Goal: Book appointment/travel/reservation

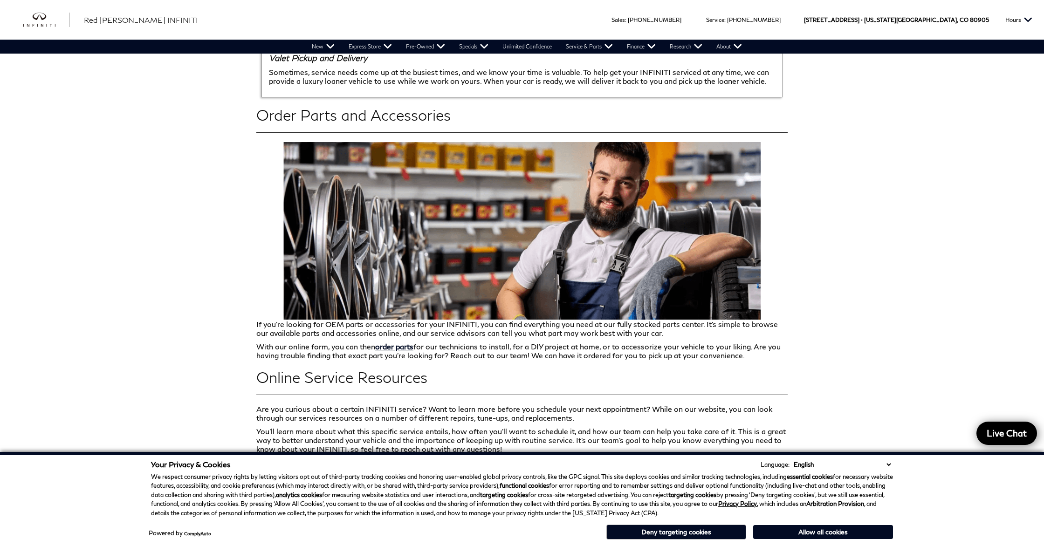
scroll to position [1306, 0]
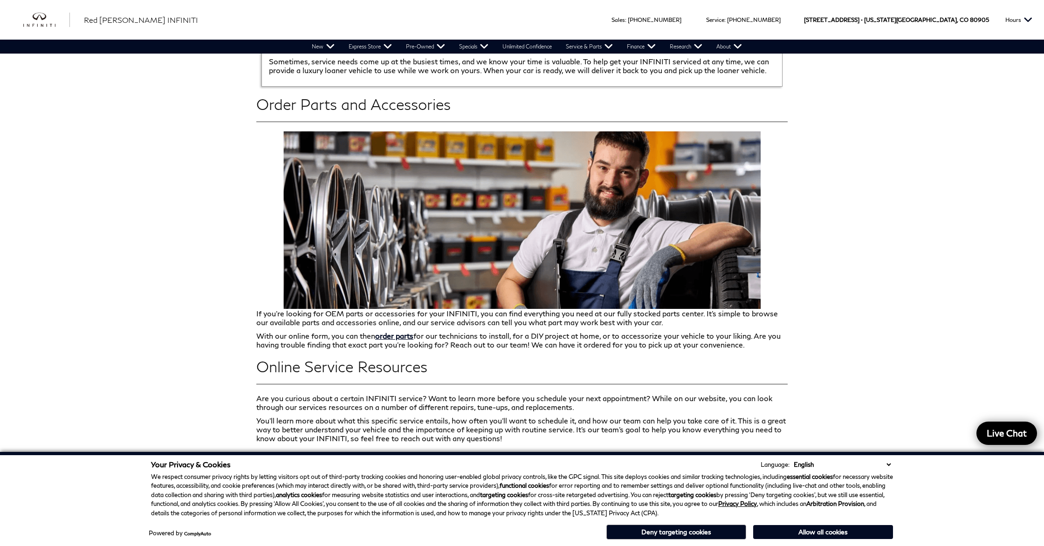
click at [851, 537] on button "Allow all cookies" at bounding box center [823, 532] width 140 height 14
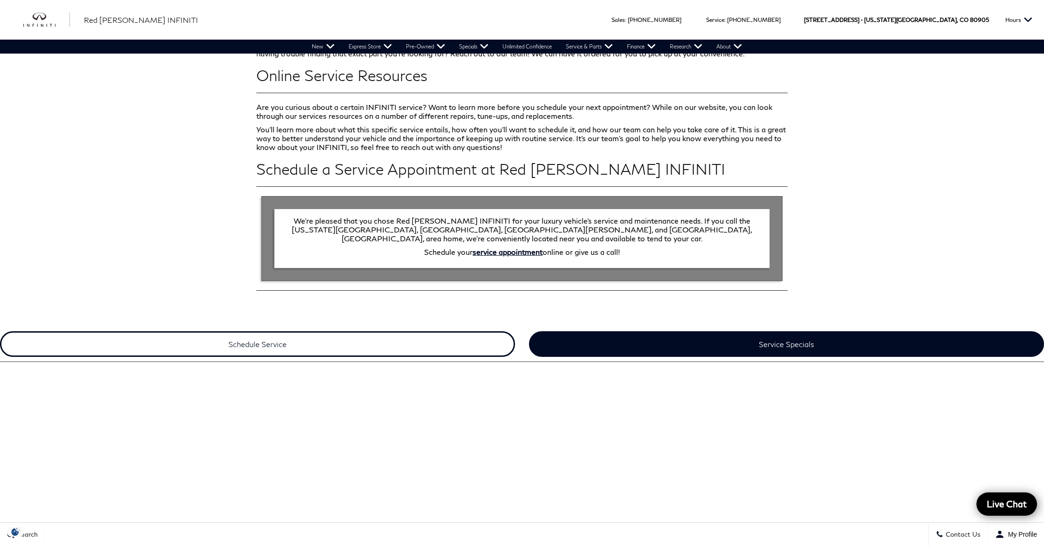
scroll to position [1580, 0]
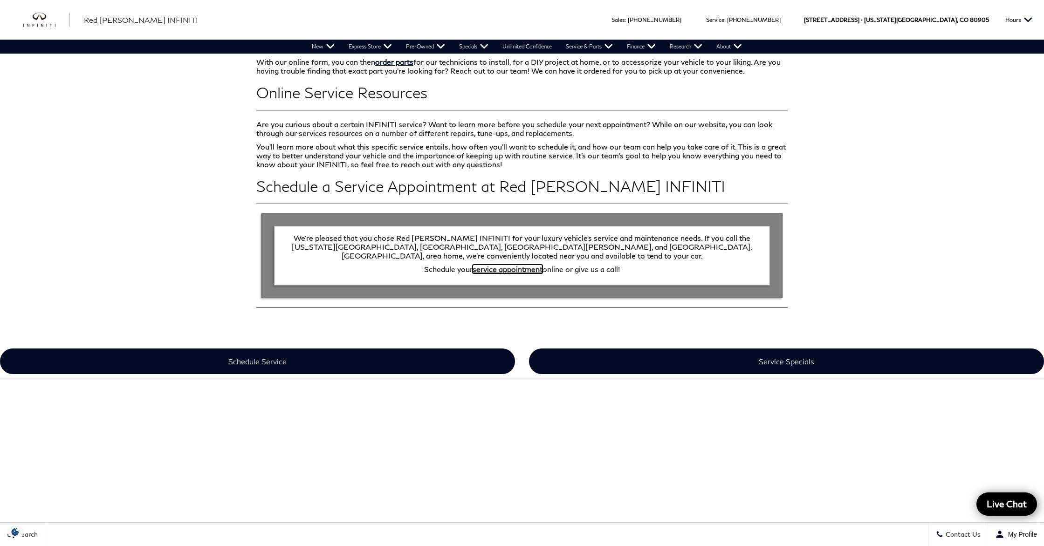
drag, startPoint x: 513, startPoint y: 264, endPoint x: 439, endPoint y: 292, distance: 79.4
click at [513, 265] on link "service appointment" at bounding box center [508, 269] width 70 height 9
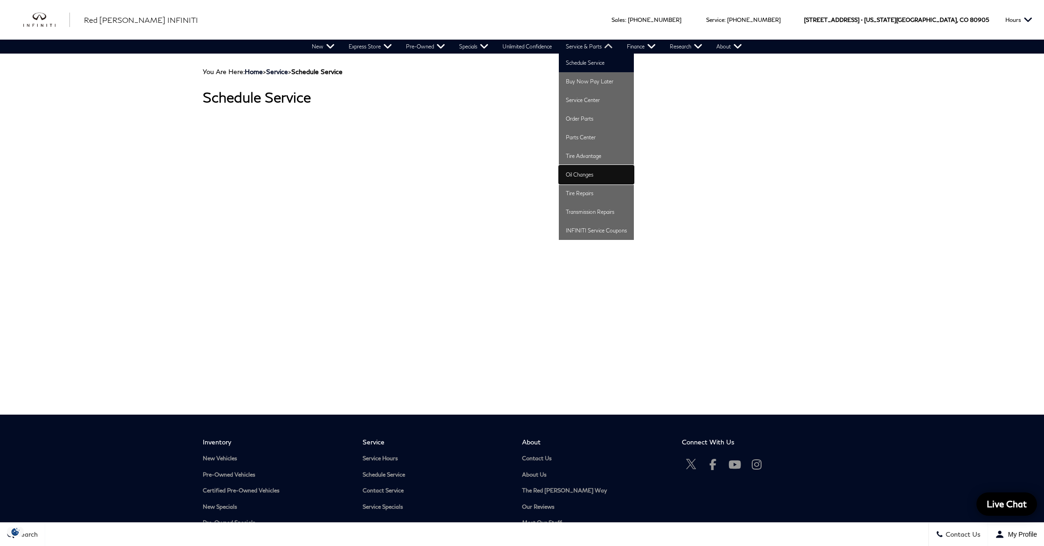
drag, startPoint x: 590, startPoint y: 176, endPoint x: 582, endPoint y: 176, distance: 7.9
click at [590, 176] on link "Oil Changes" at bounding box center [596, 174] width 75 height 19
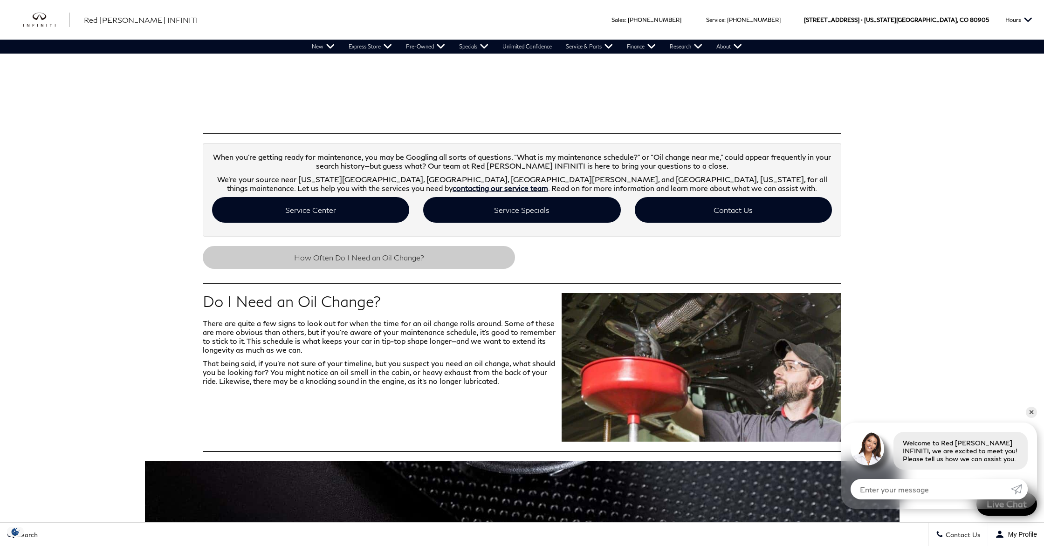
scroll to position [156, 0]
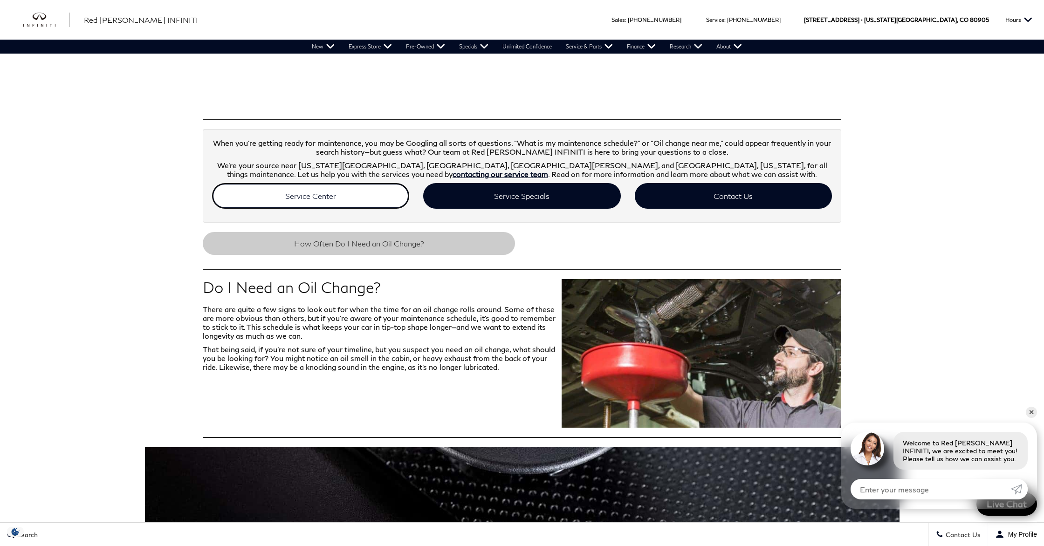
drag, startPoint x: 329, startPoint y: 192, endPoint x: 316, endPoint y: 190, distance: 12.3
click at [329, 192] on link "Service Center" at bounding box center [310, 196] width 197 height 26
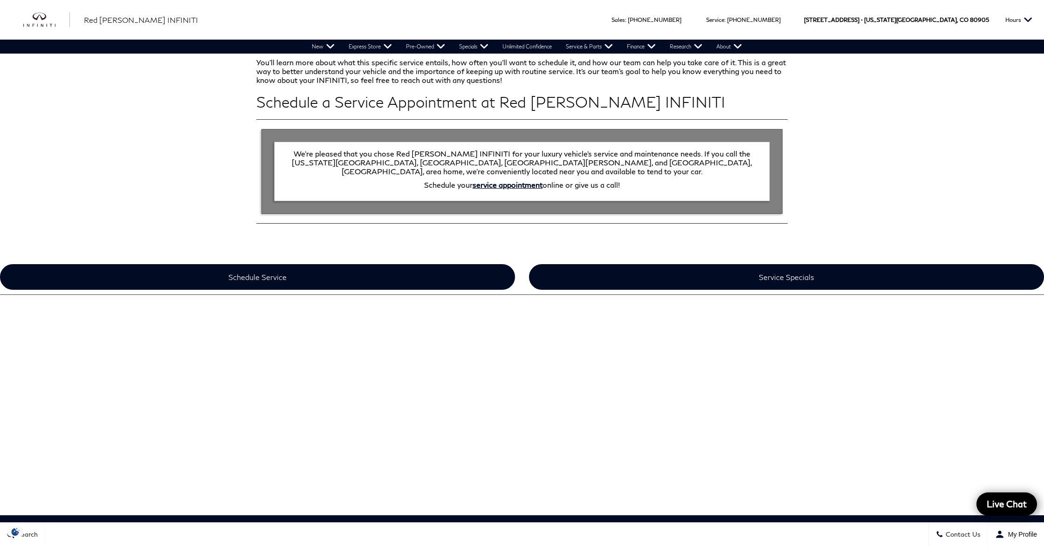
scroll to position [1666, 0]
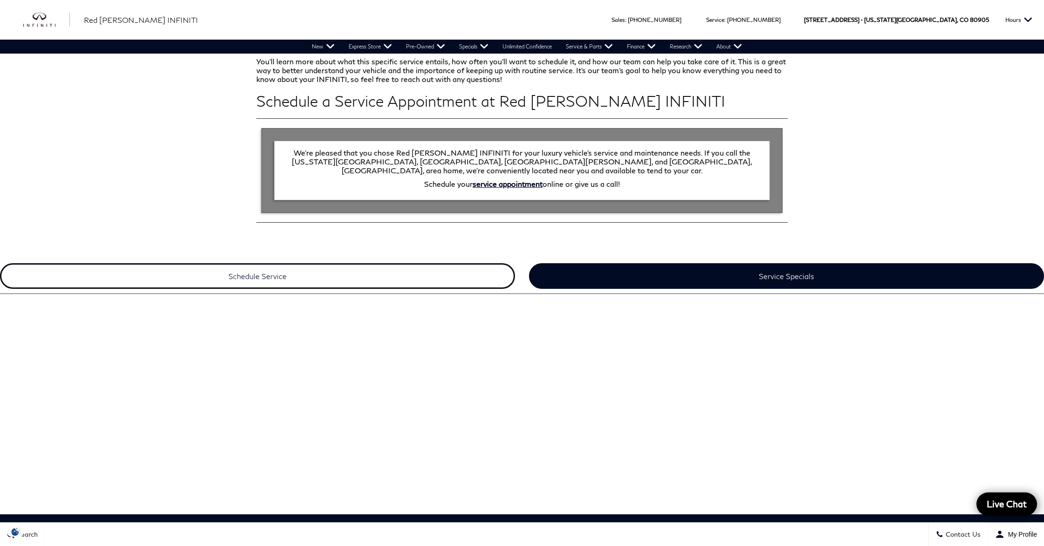
click at [276, 270] on link "Schedule Service" at bounding box center [257, 276] width 515 height 26
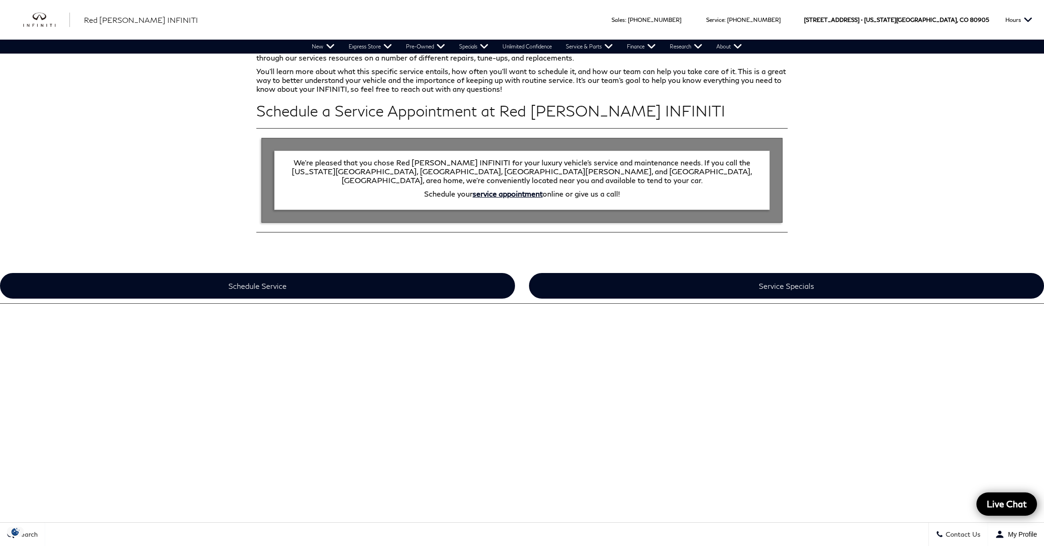
scroll to position [1619, 0]
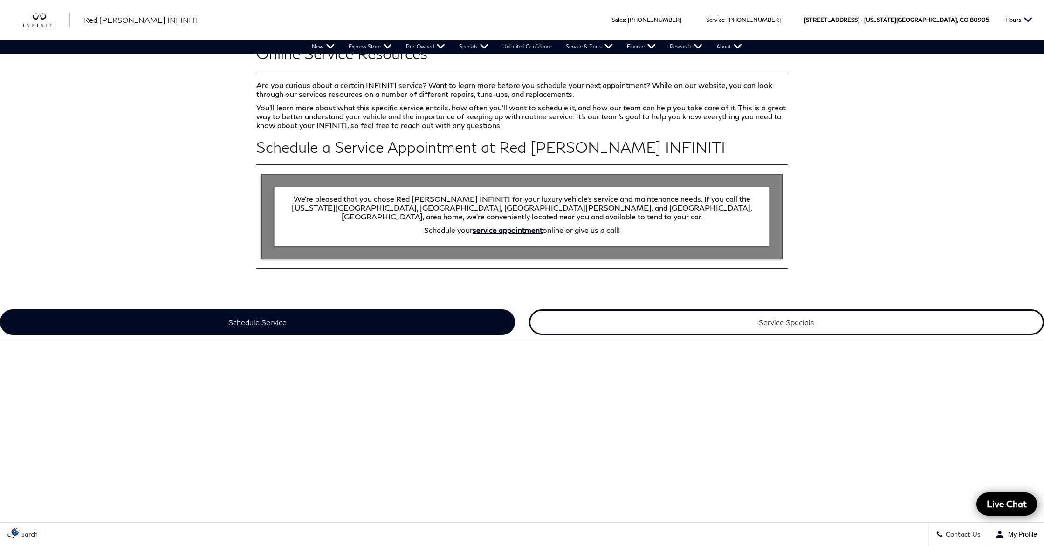
click at [802, 322] on link "Service Specials" at bounding box center [786, 322] width 515 height 26
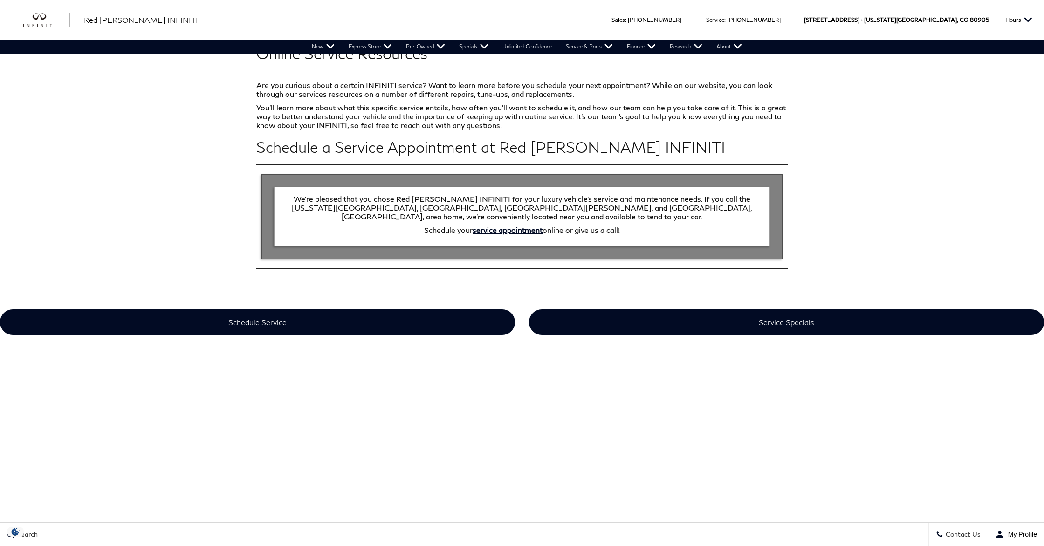
scroll to position [1619, 0]
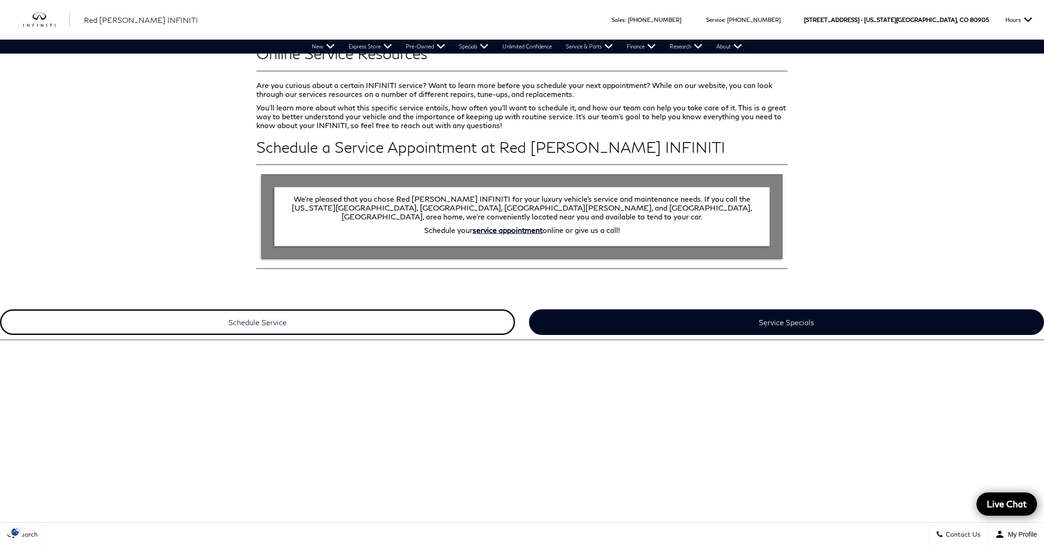
click at [286, 322] on link "Schedule Service" at bounding box center [257, 322] width 515 height 26
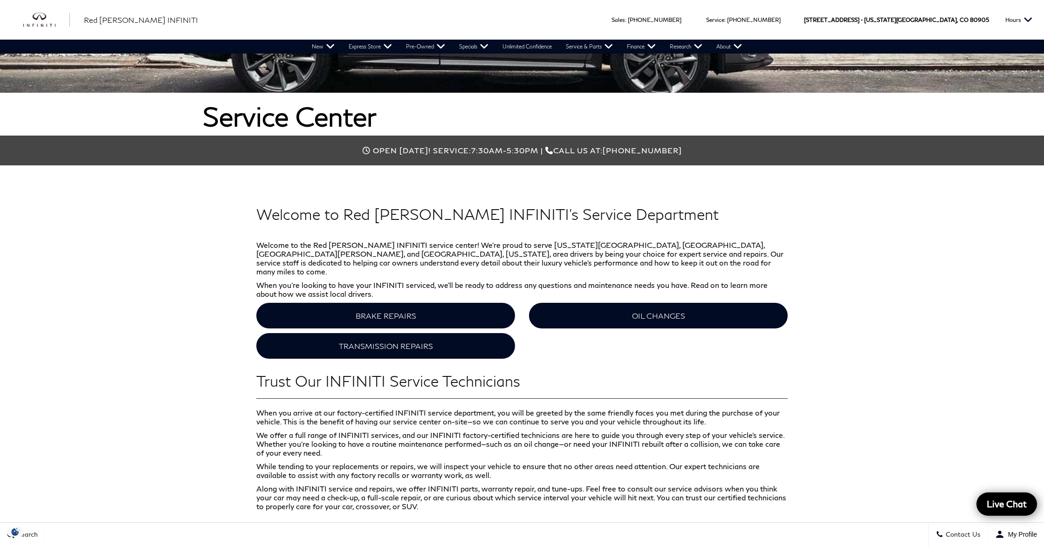
scroll to position [254, 0]
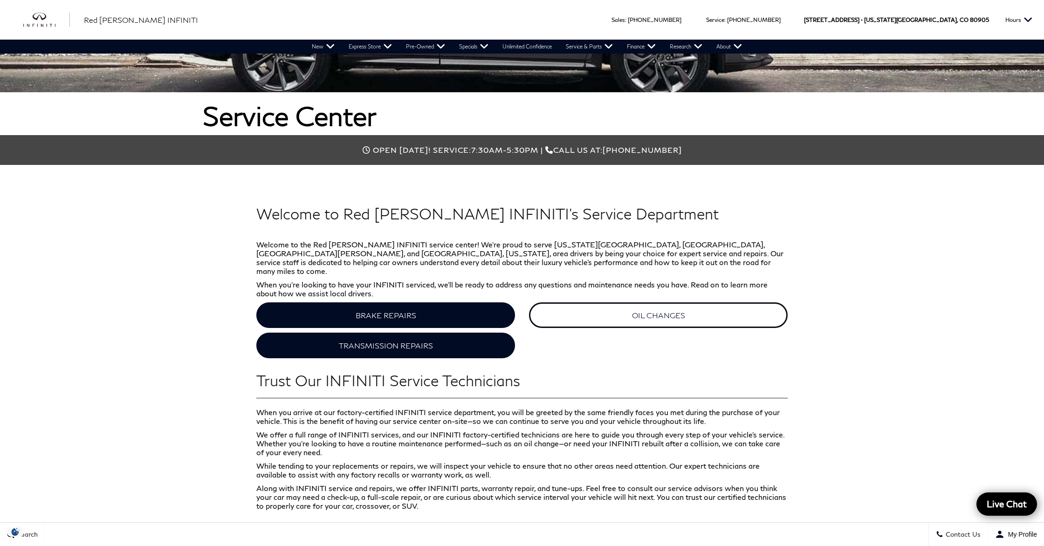
click at [657, 314] on link "OIL CHANGES" at bounding box center [658, 315] width 259 height 26
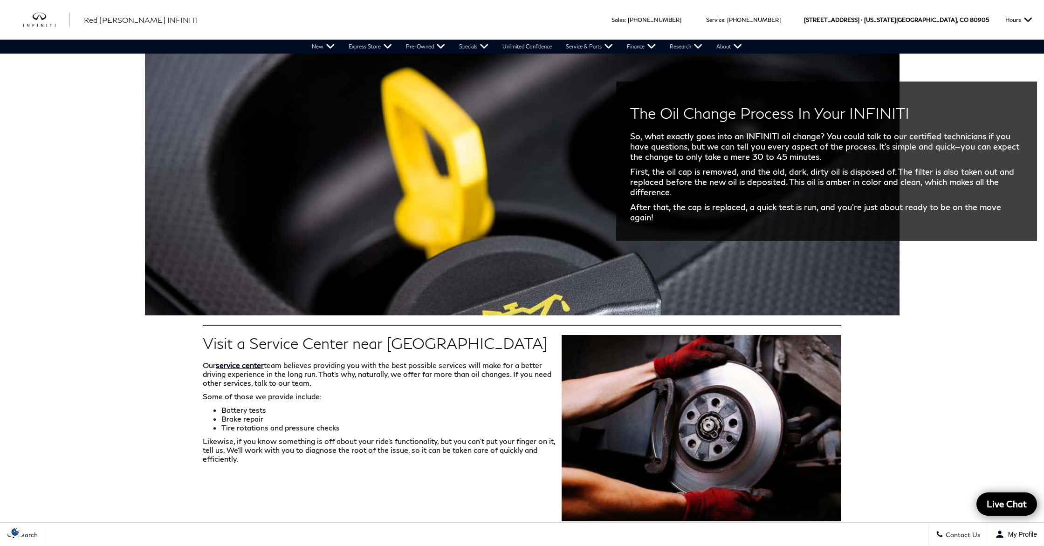
scroll to position [889, 0]
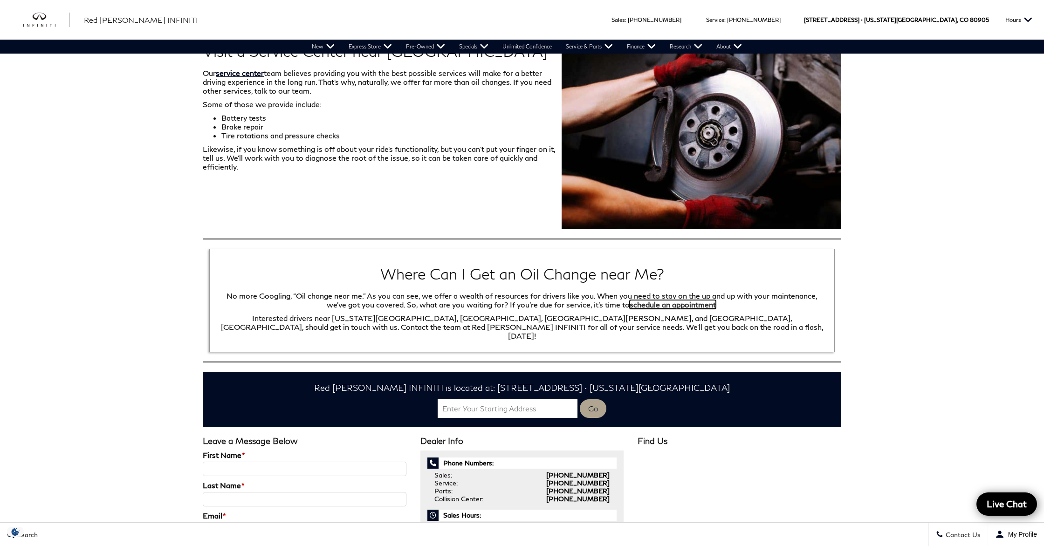
drag, startPoint x: 653, startPoint y: 296, endPoint x: 648, endPoint y: 296, distance: 5.1
click at [653, 300] on link "schedule an appointment" at bounding box center [673, 304] width 86 height 9
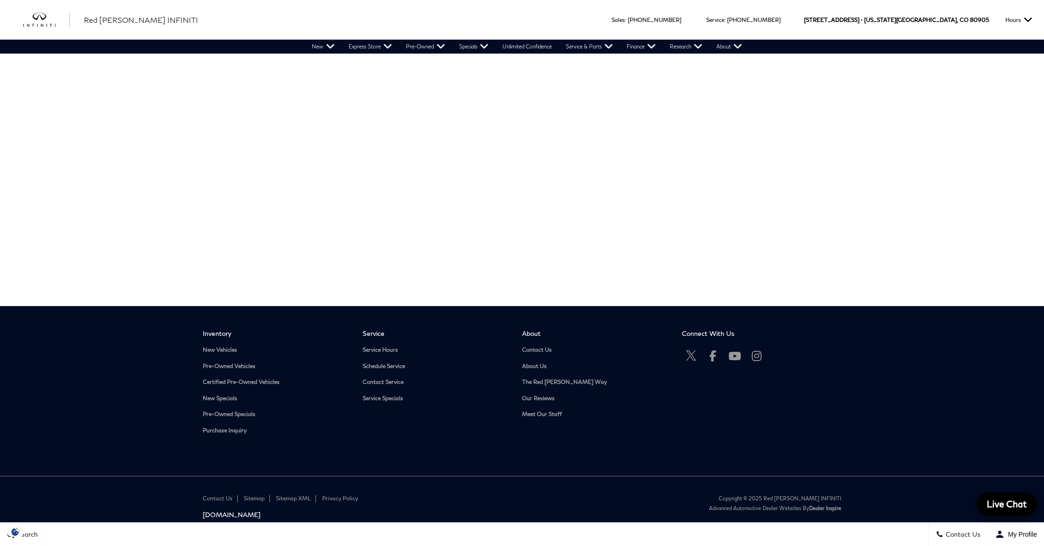
scroll to position [51, 0]
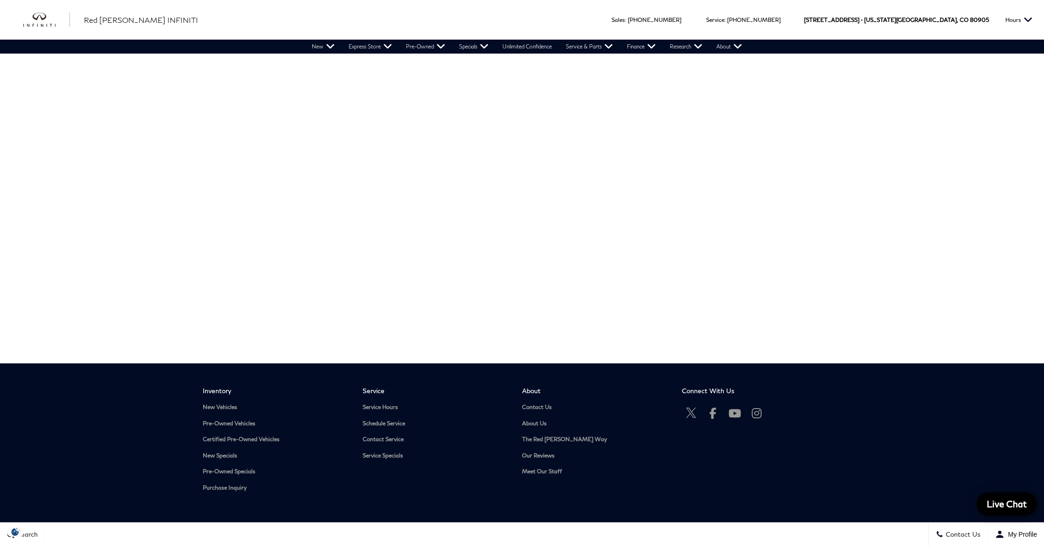
click at [173, 234] on div "Sales : Call sales Phone Number [PHONE_NUMBER] Service : Call service Phone Num…" at bounding box center [522, 291] width 1044 height 684
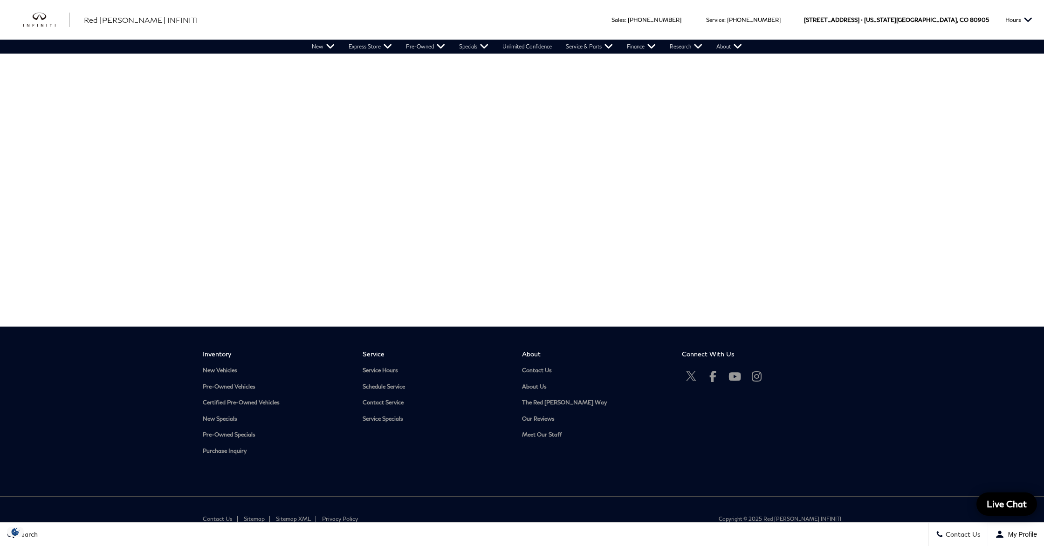
scroll to position [0, 0]
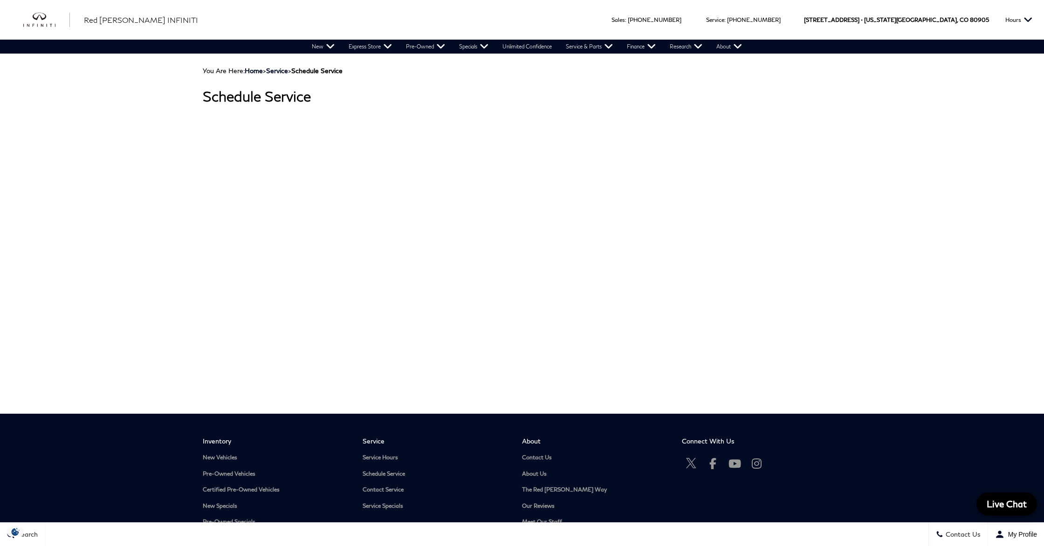
click at [146, 322] on div "Sales : Call sales Phone Number [PHONE_NUMBER] Service : Call service Phone Num…" at bounding box center [522, 341] width 1044 height 684
